Goal: Task Accomplishment & Management: Manage account settings

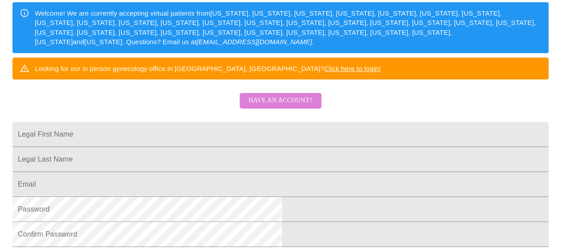
click at [273, 106] on span "Have an account?" at bounding box center [280, 100] width 64 height 11
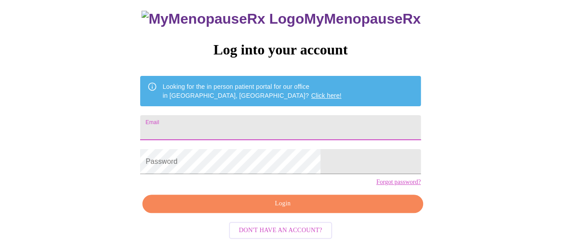
click at [228, 124] on input "Email" at bounding box center [280, 127] width 280 height 25
type input "[EMAIL_ADDRESS][DOMAIN_NAME]"
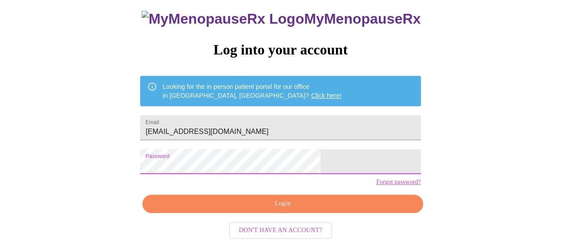
click at [261, 209] on span "Login" at bounding box center [283, 203] width 260 height 11
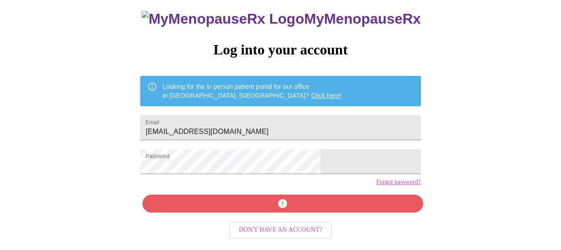
click at [376, 186] on link "Forgot password?" at bounding box center [398, 181] width 45 height 7
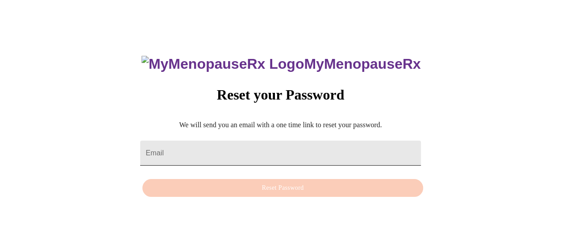
click at [253, 157] on input "Email" at bounding box center [280, 152] width 280 height 25
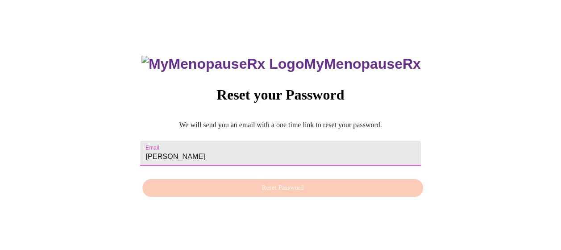
type input "[EMAIL_ADDRESS][DOMAIN_NAME]"
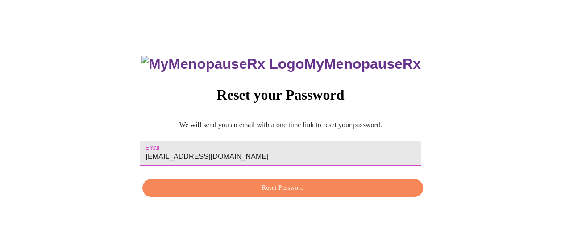
click at [238, 187] on span "Reset Password" at bounding box center [283, 187] width 260 height 11
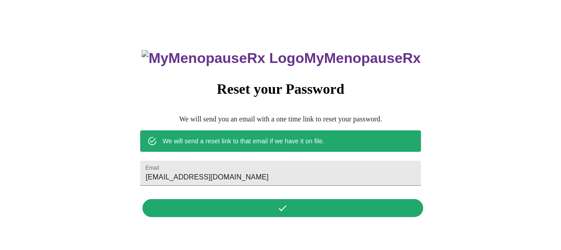
click at [272, 212] on div "MyMenopauseRx Reset your Password We will send you an email with a one time lin…" at bounding box center [280, 129] width 298 height 186
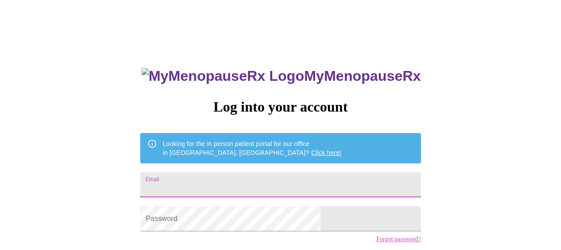
click at [226, 178] on input "Email" at bounding box center [280, 184] width 280 height 25
type input "[EMAIL_ADDRESS][DOMAIN_NAME]"
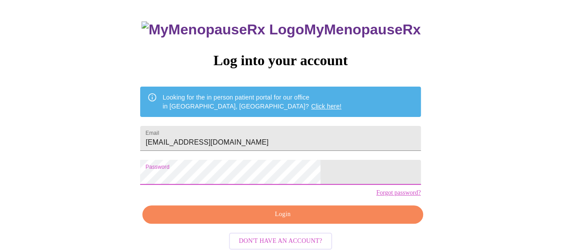
scroll to position [65, 0]
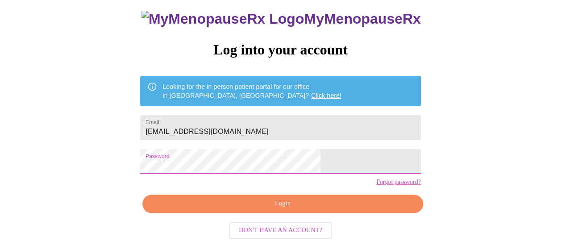
click at [261, 209] on span "Login" at bounding box center [283, 203] width 260 height 11
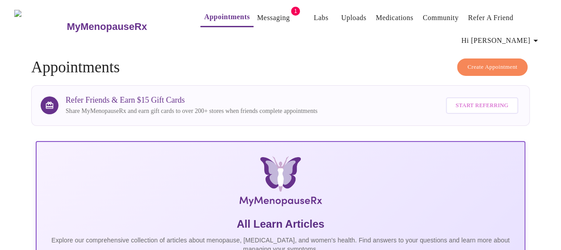
click at [257, 12] on link "Messaging" at bounding box center [273, 18] width 33 height 12
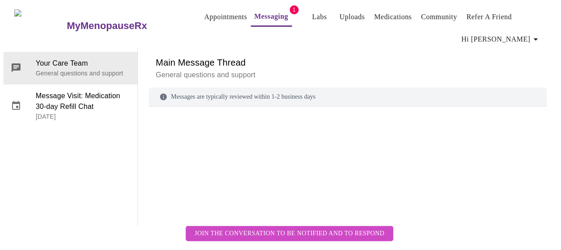
scroll to position [45, 0]
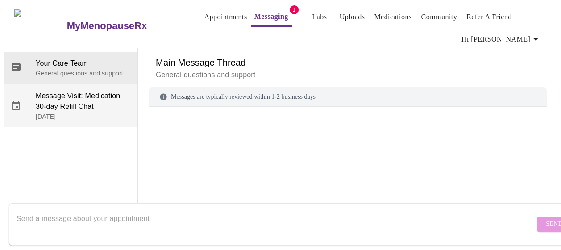
click at [65, 112] on p "August 14, 2025" at bounding box center [83, 116] width 95 height 9
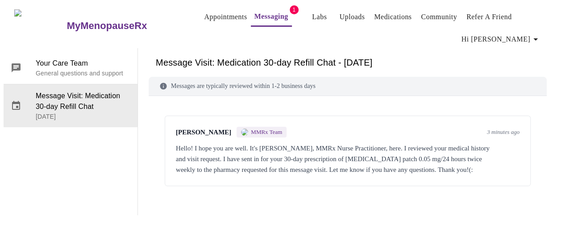
scroll to position [0, 0]
